Goal: Information Seeking & Learning: Learn about a topic

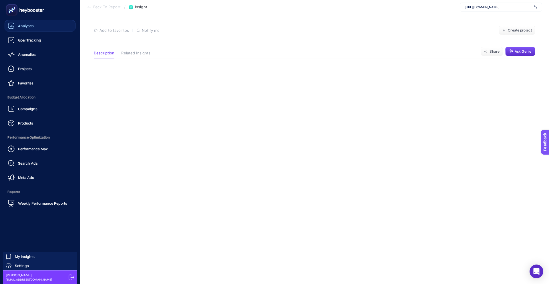
click at [27, 30] on link "Analyses" at bounding box center [40, 25] width 71 height 11
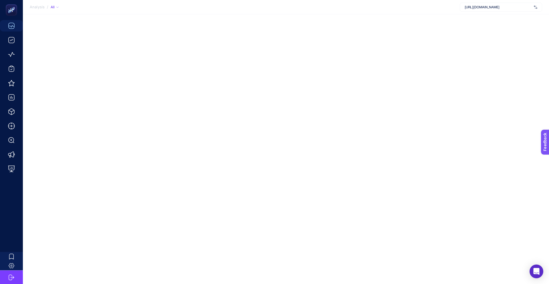
click at [36, 7] on span "Analysis" at bounding box center [37, 7] width 15 height 5
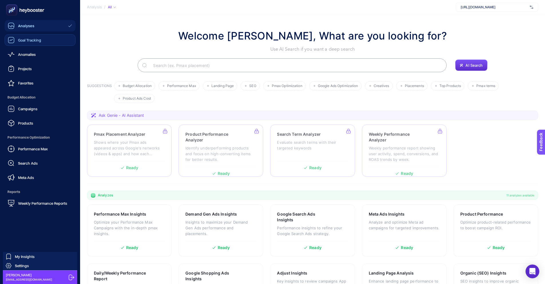
click at [33, 44] on link "Goal Tracking" at bounding box center [40, 39] width 71 height 11
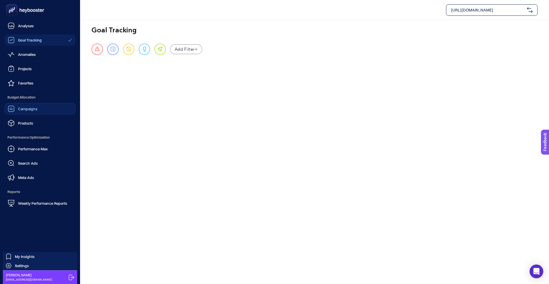
click at [34, 112] on div "Campaigns" at bounding box center [23, 108] width 30 height 7
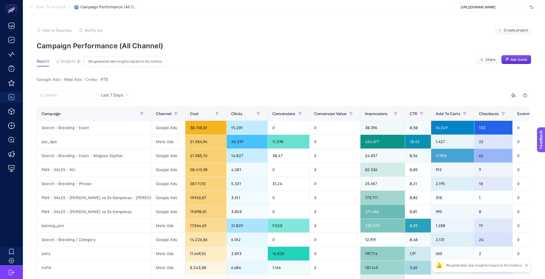
click at [70, 62] on span "Insights" at bounding box center [68, 61] width 14 height 5
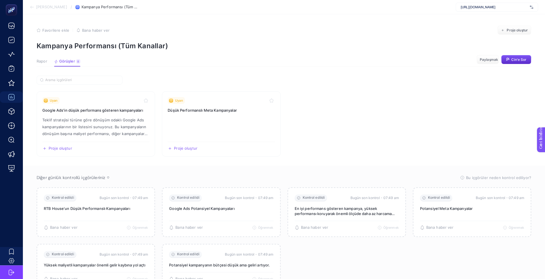
click at [343, 42] on p "Kampanya Performansı (Tüm Kanallar)" at bounding box center [284, 46] width 495 height 8
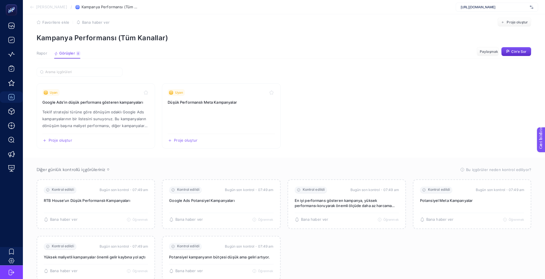
scroll to position [4, 0]
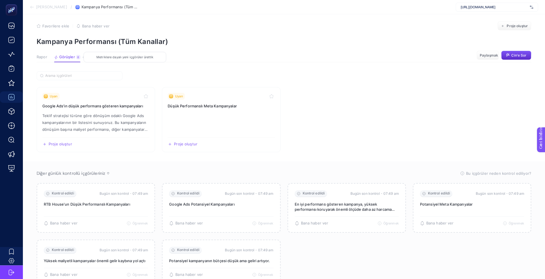
click at [78, 57] on font "8" at bounding box center [78, 56] width 2 height 3
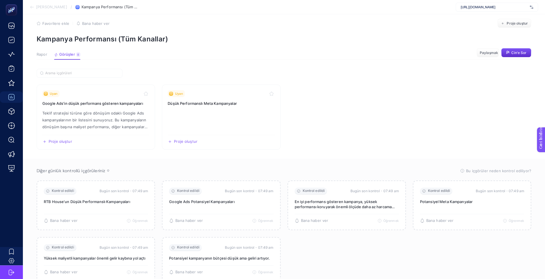
scroll to position [33, 0]
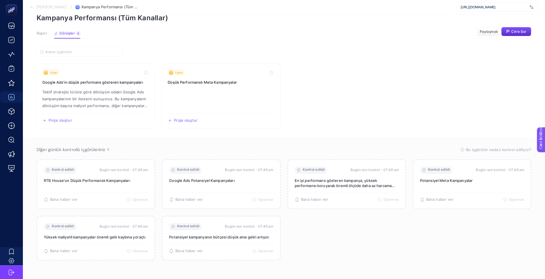
click at [45, 31] on font "Rapor" at bounding box center [42, 33] width 11 height 5
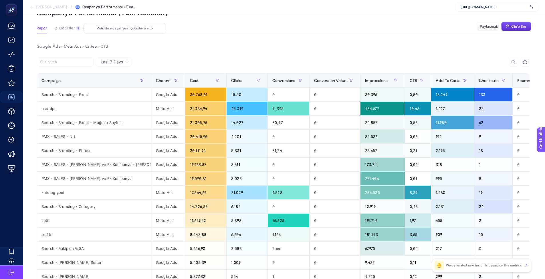
click at [64, 28] on font "Görüşler" at bounding box center [67, 28] width 16 height 5
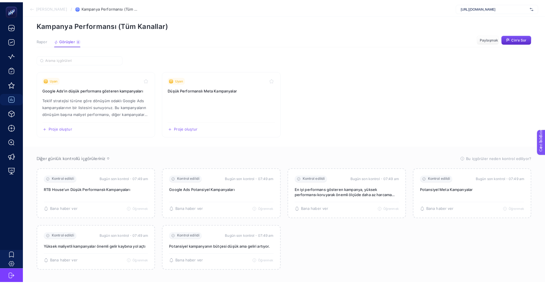
scroll to position [0, 0]
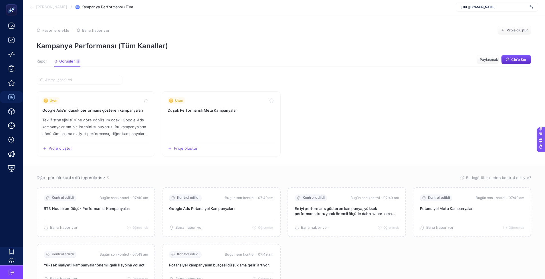
click at [532, 5] on img at bounding box center [531, 7] width 3 height 6
click at [398, 27] on div "Favorilere ekle YANLIŞ Bana haber ver Proje oluştur" at bounding box center [284, 30] width 495 height 9
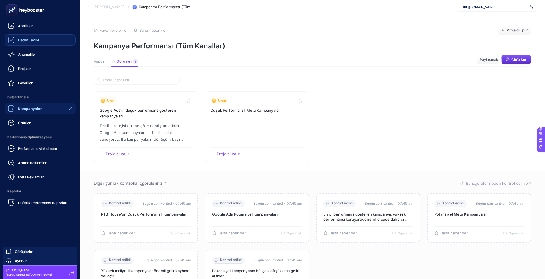
click at [17, 39] on div "Hedef Takibi" at bounding box center [23, 40] width 31 height 7
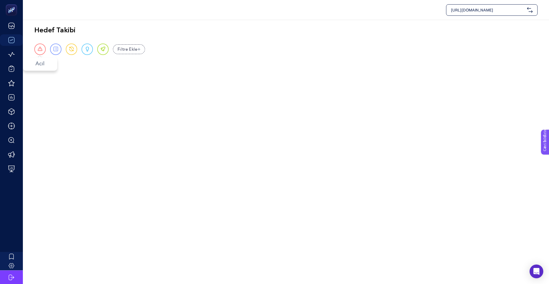
click at [43, 50] on div "Acil" at bounding box center [39, 48] width 11 height 11
click at [57, 51] on span at bounding box center [55, 49] width 5 height 5
click at [42, 50] on span at bounding box center [40, 49] width 5 height 5
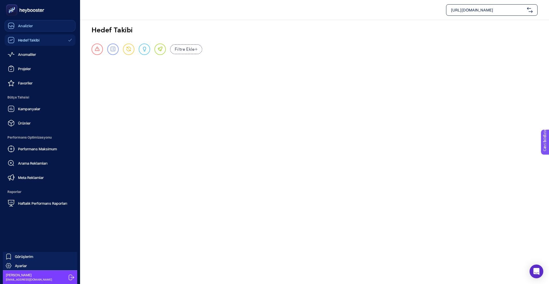
click at [18, 26] on font "Analizler" at bounding box center [25, 25] width 15 height 5
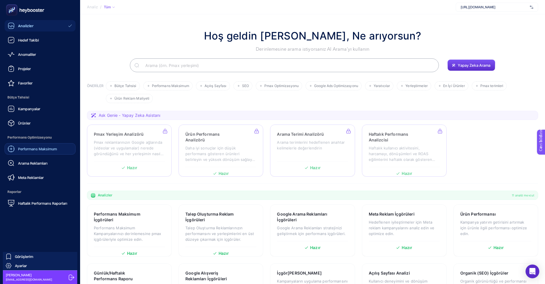
click at [36, 148] on font "Performans Maksimum" at bounding box center [37, 148] width 39 height 5
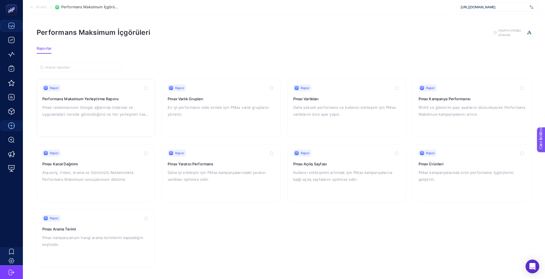
click at [107, 105] on font "Pmax reklamlarınızın Google ağlarında (videolar ve uygulamalar) nerede göründüğ…" at bounding box center [95, 114] width 106 height 18
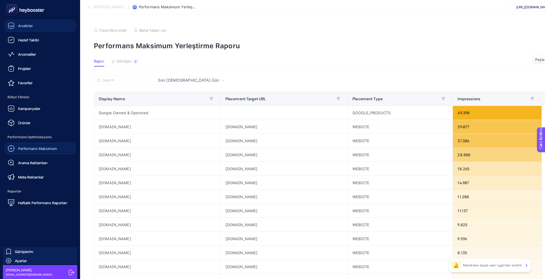
click at [37, 147] on font "Performans Maksimum" at bounding box center [37, 148] width 39 height 5
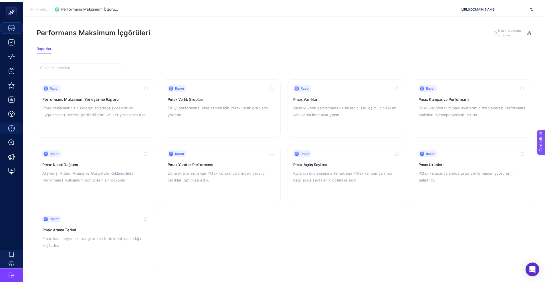
scroll to position [4, 0]
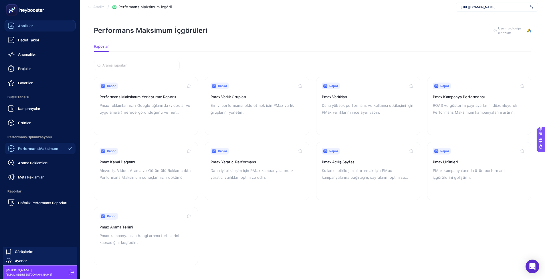
click at [13, 12] on rect at bounding box center [11, 9] width 9 height 9
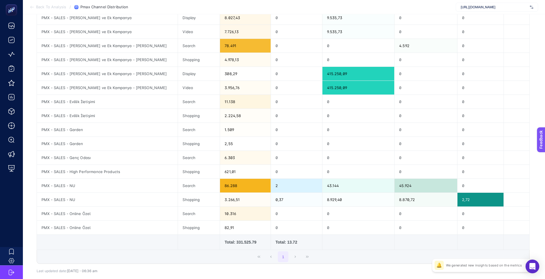
scroll to position [46, 0]
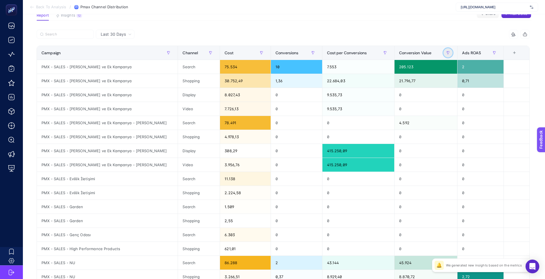
click at [446, 53] on button "button" at bounding box center [447, 52] width 9 height 9
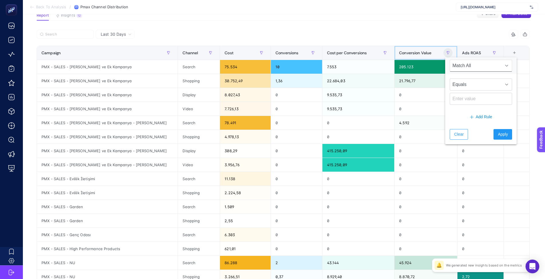
click at [435, 53] on div "Conversion Value" at bounding box center [425, 52] width 53 height 9
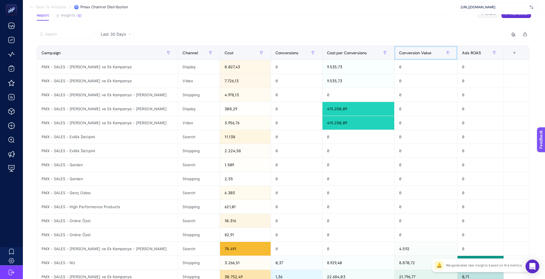
click at [429, 56] on div "Conversion Value" at bounding box center [425, 52] width 53 height 9
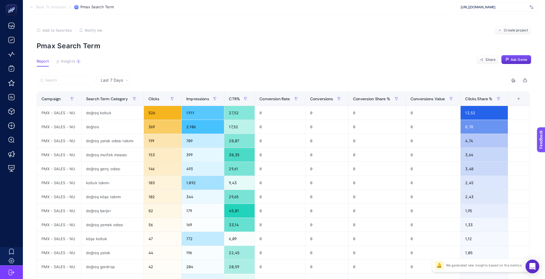
click at [117, 81] on span "Last 7 Days" at bounding box center [112, 81] width 22 height 6
click at [117, 100] on li "Last 30 Days" at bounding box center [114, 103] width 32 height 10
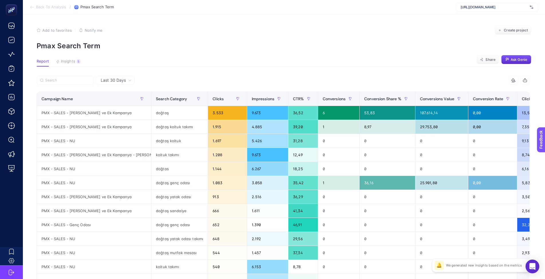
click at [442, 265] on div "🔔" at bounding box center [438, 265] width 9 height 9
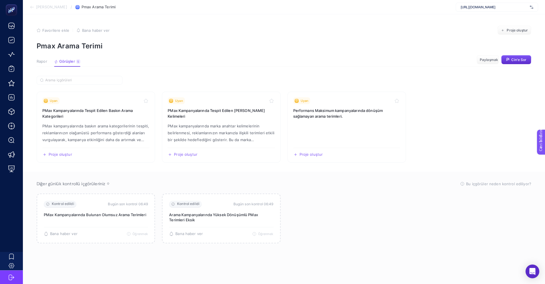
click at [322, 36] on section "Favorilere ekle YANLIŞ Bana haber ver Proje oluştur Pmax Arama Terimi" at bounding box center [284, 38] width 495 height 24
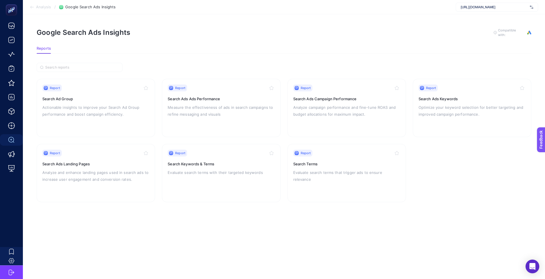
click at [42, 7] on span "Analysis" at bounding box center [43, 7] width 15 height 5
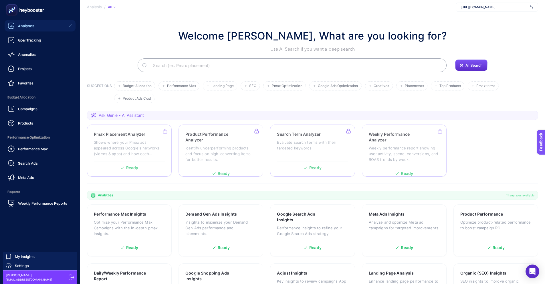
click at [33, 25] on span "Analyses" at bounding box center [26, 25] width 16 height 5
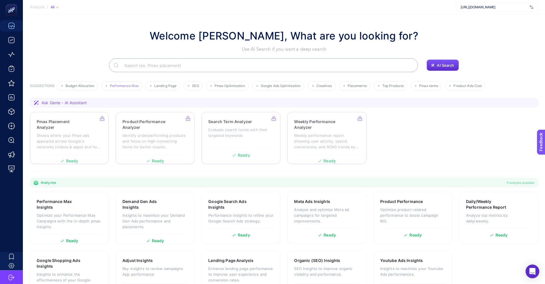
click at [118, 85] on span "Performance Max" at bounding box center [124, 86] width 29 height 4
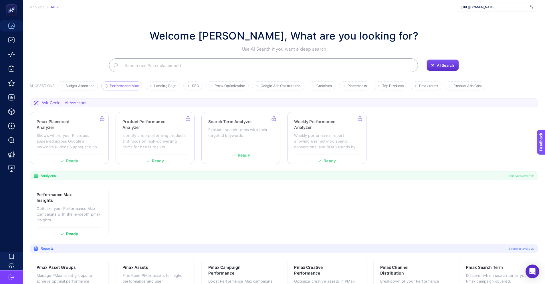
click at [109, 86] on li "Performance Max" at bounding box center [121, 85] width 41 height 9
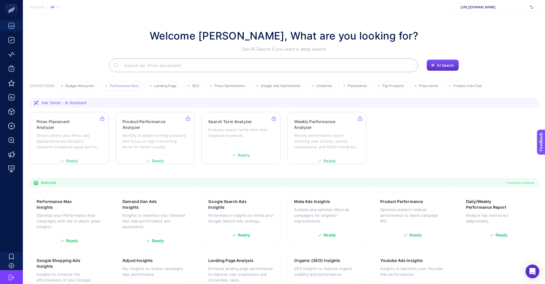
click at [109, 86] on li "Performance Max" at bounding box center [121, 85] width 41 height 9
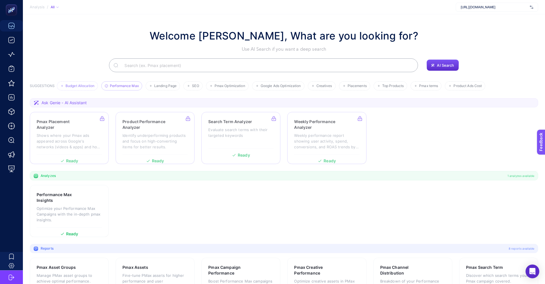
click at [94, 84] on span "Budget Allocation" at bounding box center [79, 86] width 29 height 4
click at [92, 85] on span "Budget Allocation" at bounding box center [79, 86] width 29 height 4
click at [164, 88] on span "Landing Page" at bounding box center [165, 86] width 22 height 4
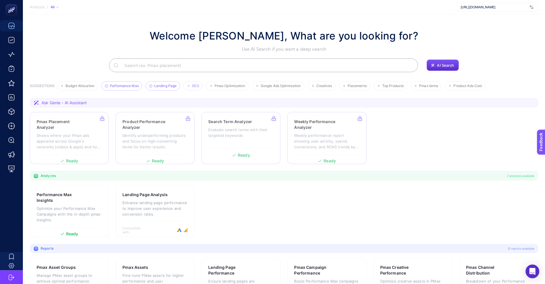
click at [187, 86] on icon at bounding box center [188, 85] width 3 height 3
click at [160, 86] on span "Landing Page" at bounding box center [165, 86] width 22 height 4
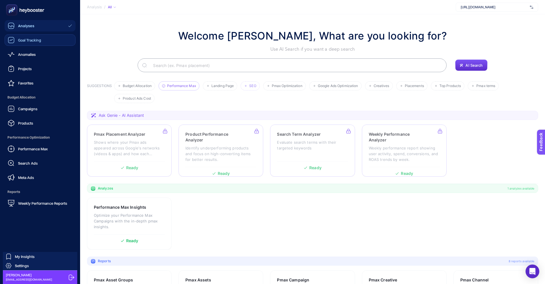
click at [19, 41] on span "Goal Tracking" at bounding box center [29, 40] width 23 height 5
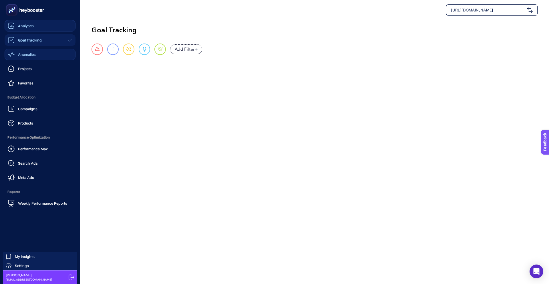
click at [23, 53] on span "Anomalies" at bounding box center [27, 54] width 18 height 5
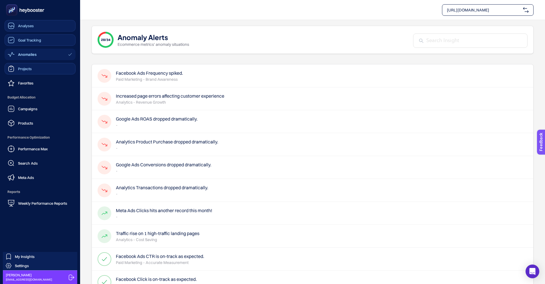
click at [29, 71] on div "Projects" at bounding box center [20, 68] width 24 height 7
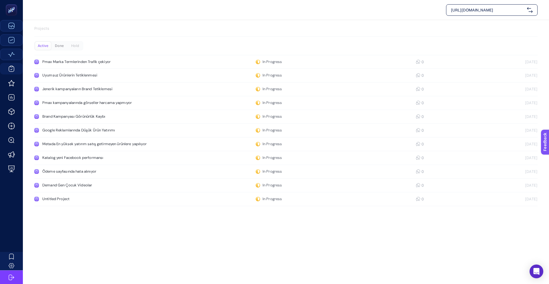
click at [59, 49] on div "Done" at bounding box center [59, 46] width 16 height 8
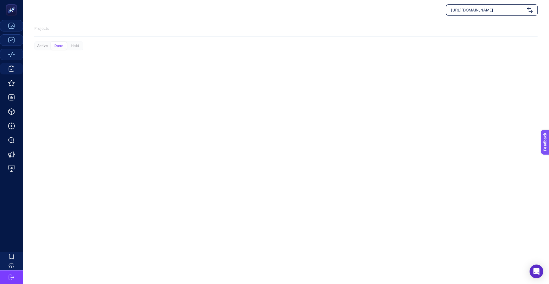
click at [44, 47] on div "Active" at bounding box center [43, 46] width 16 height 8
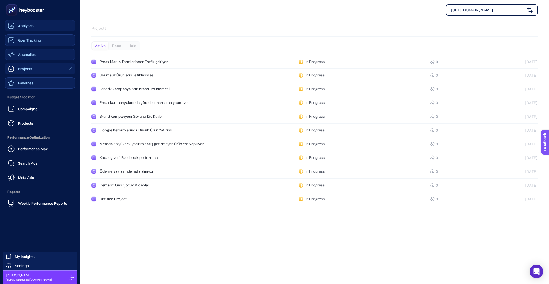
click at [23, 81] on span "Favorites" at bounding box center [25, 83] width 15 height 5
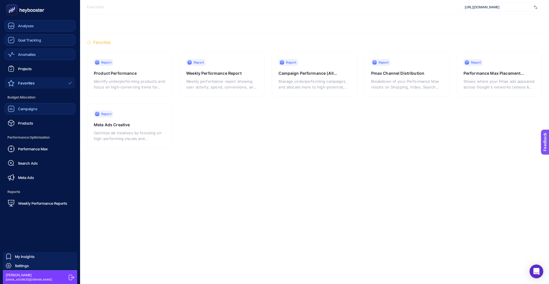
click at [45, 107] on link "Campaigns" at bounding box center [40, 108] width 71 height 11
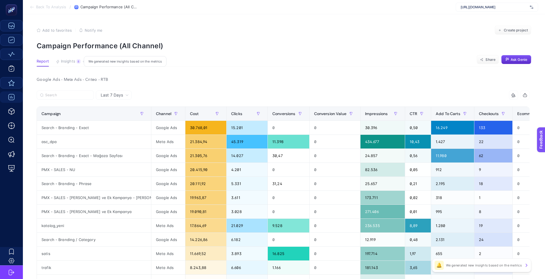
click at [74, 63] on span "Insights" at bounding box center [68, 61] width 14 height 5
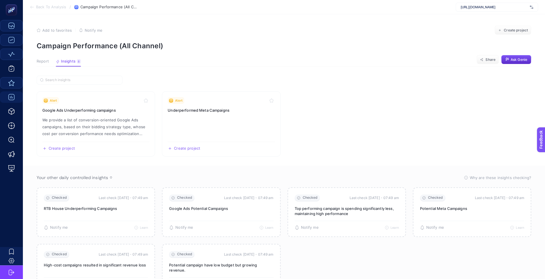
click at [45, 62] on span "Report" at bounding box center [43, 61] width 12 height 5
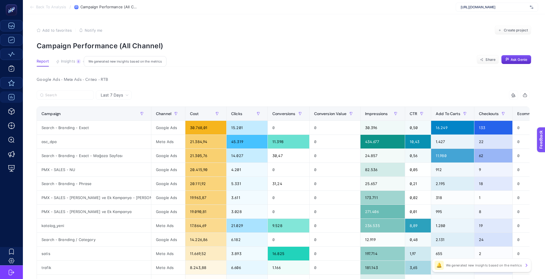
click at [66, 61] on span "Insights" at bounding box center [68, 61] width 14 height 5
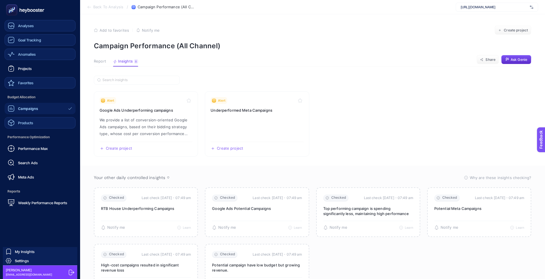
click at [26, 121] on span "Products" at bounding box center [25, 123] width 15 height 5
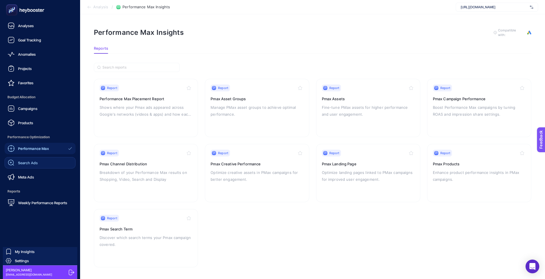
click at [34, 161] on span "Search Ads" at bounding box center [28, 163] width 20 height 5
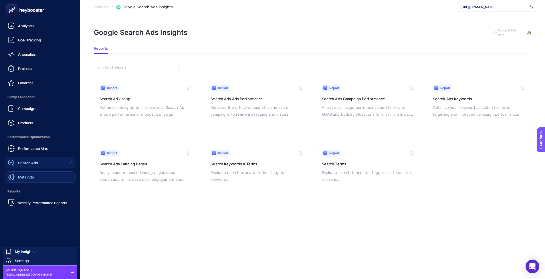
click at [31, 179] on span "Meta Ads" at bounding box center [26, 177] width 16 height 5
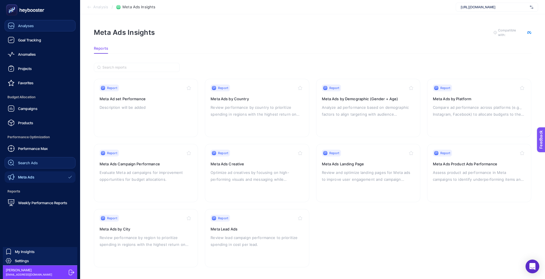
click at [34, 22] on link "Analyses" at bounding box center [40, 25] width 71 height 11
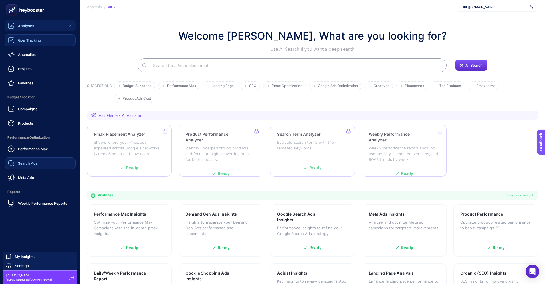
click at [39, 38] on span "Goal Tracking" at bounding box center [29, 40] width 23 height 5
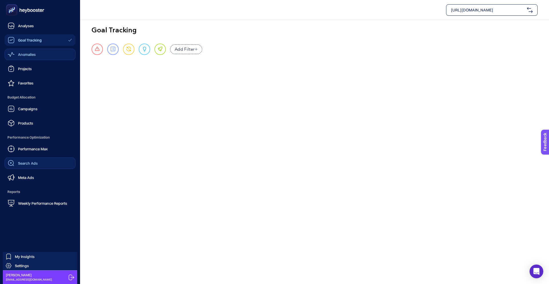
click at [21, 55] on span "Anomalies" at bounding box center [27, 54] width 18 height 5
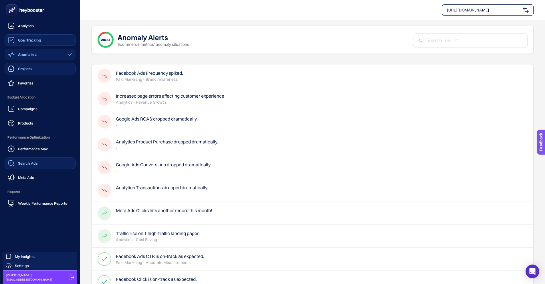
click at [13, 67] on icon at bounding box center [11, 68] width 7 height 7
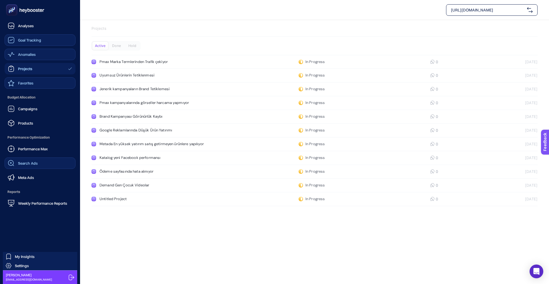
click at [15, 83] on div "Favorites" at bounding box center [21, 83] width 26 height 7
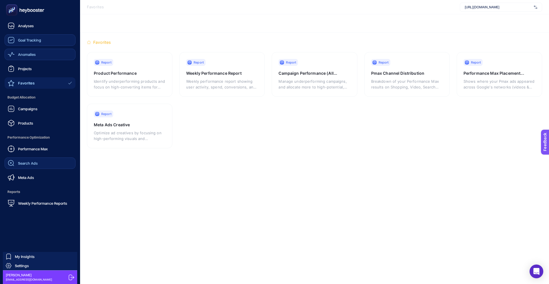
click at [43, 56] on link "Anomalies" at bounding box center [40, 54] width 71 height 11
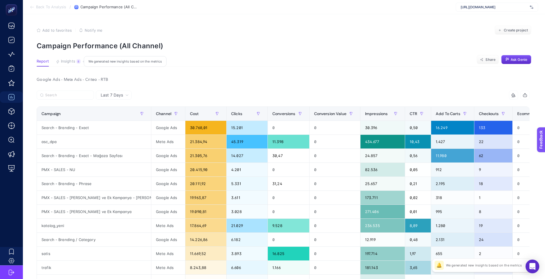
click at [74, 63] on span "Insights" at bounding box center [68, 61] width 14 height 5
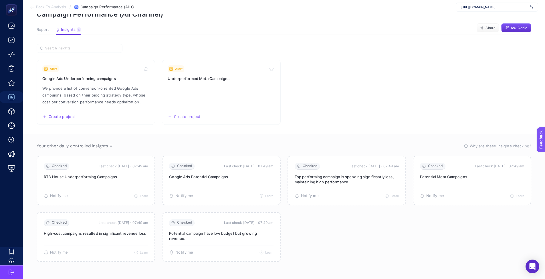
scroll to position [33, 0]
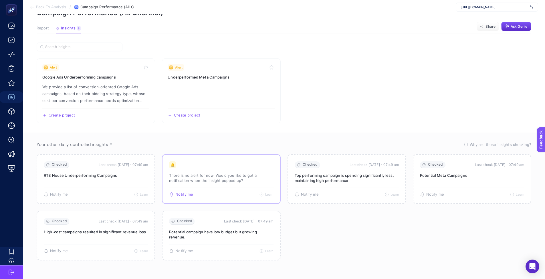
click at [247, 176] on p "There is no alert for now. Would you like to get a notification when the insigh…" at bounding box center [221, 178] width 104 height 10
click at [253, 167] on div "🔔 There is no alert for now. Would you like to get a notification when the insi…" at bounding box center [221, 175] width 104 height 26
click at [244, 196] on div "Notify me Learn The insight is currently inactive as there isn’t yet data to me…" at bounding box center [221, 192] width 104 height 9
